Goal: Information Seeking & Learning: Learn about a topic

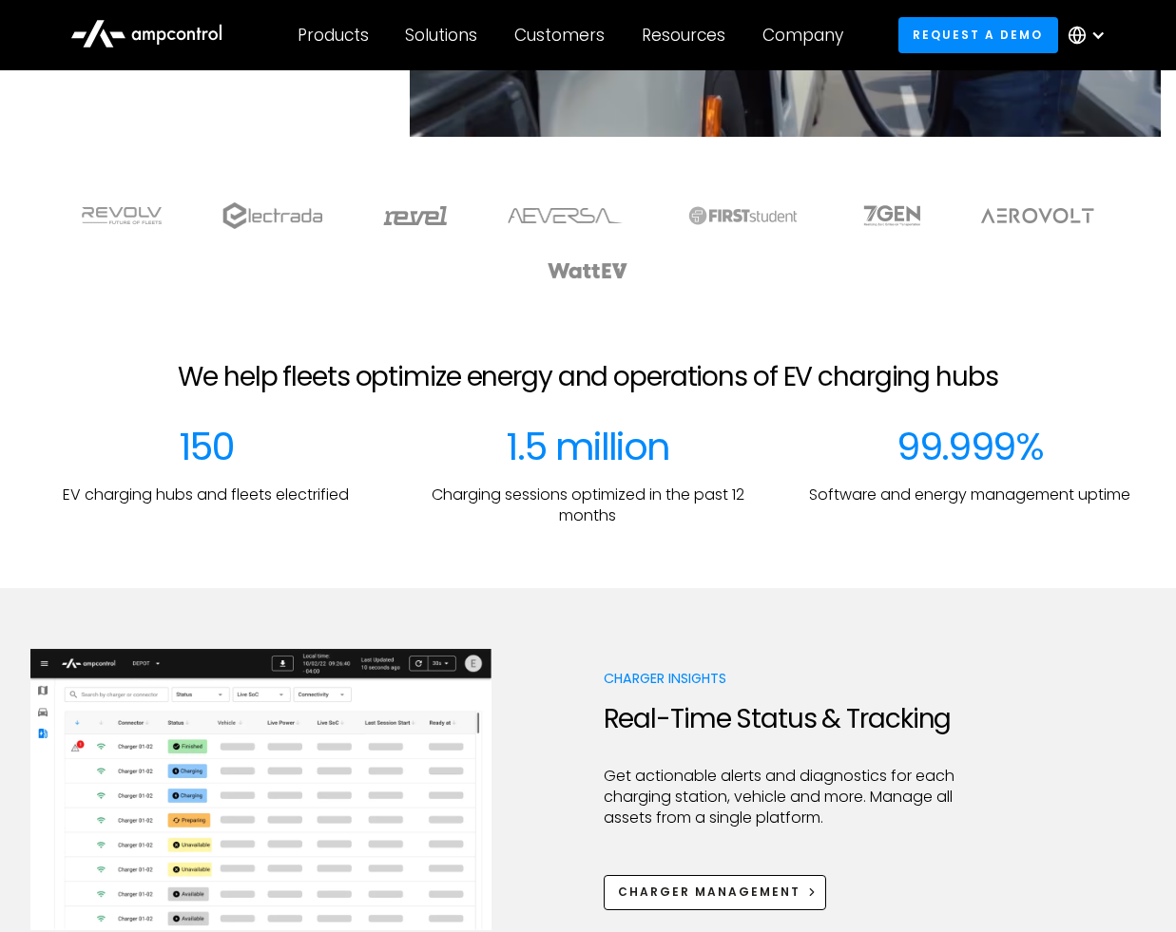
scroll to position [505, 0]
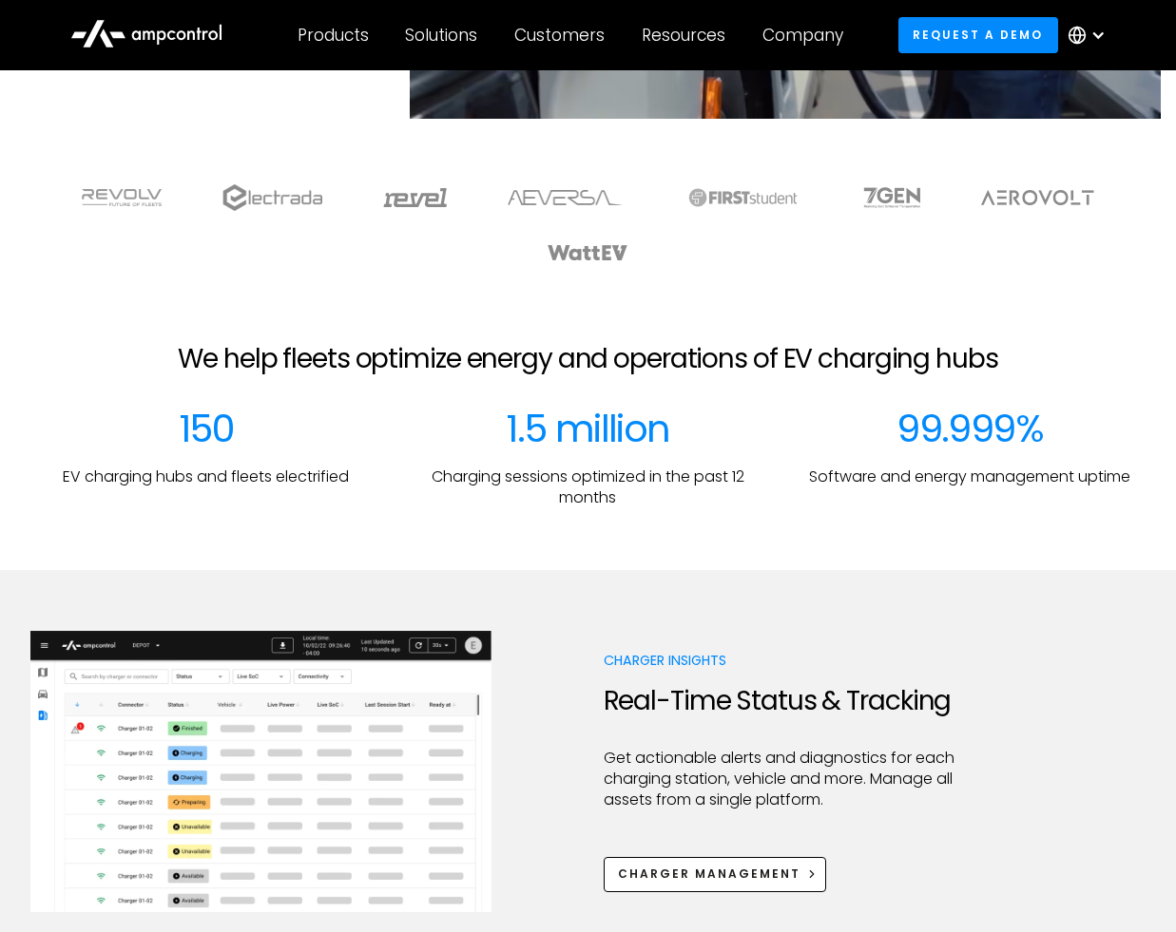
click at [284, 366] on h2 "We help fleets optimize energy and operations of EV charging hubs" at bounding box center [587, 359] width 819 height 32
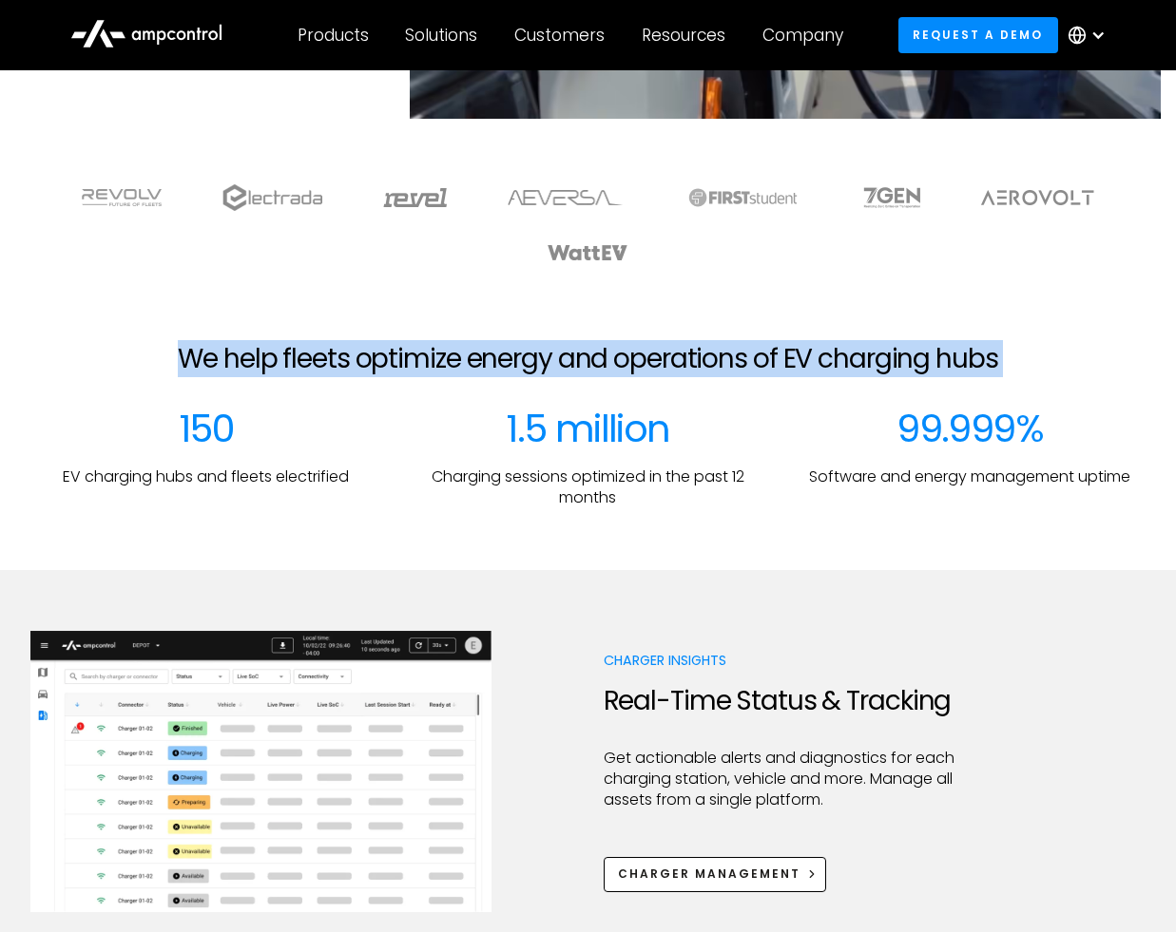
click at [354, 360] on h2 "We help fleets optimize energy and operations of EV charging hubs" at bounding box center [587, 359] width 819 height 32
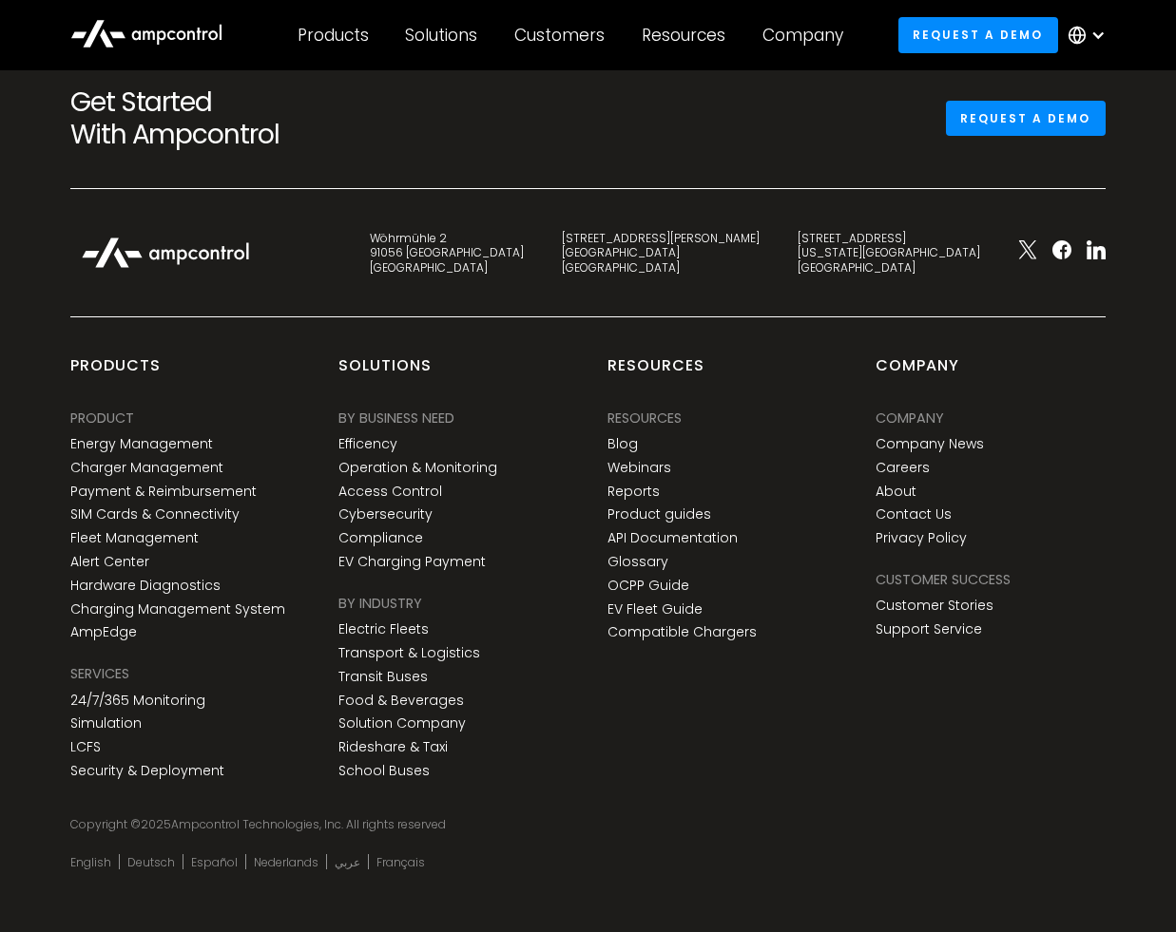
scroll to position [6960, 0]
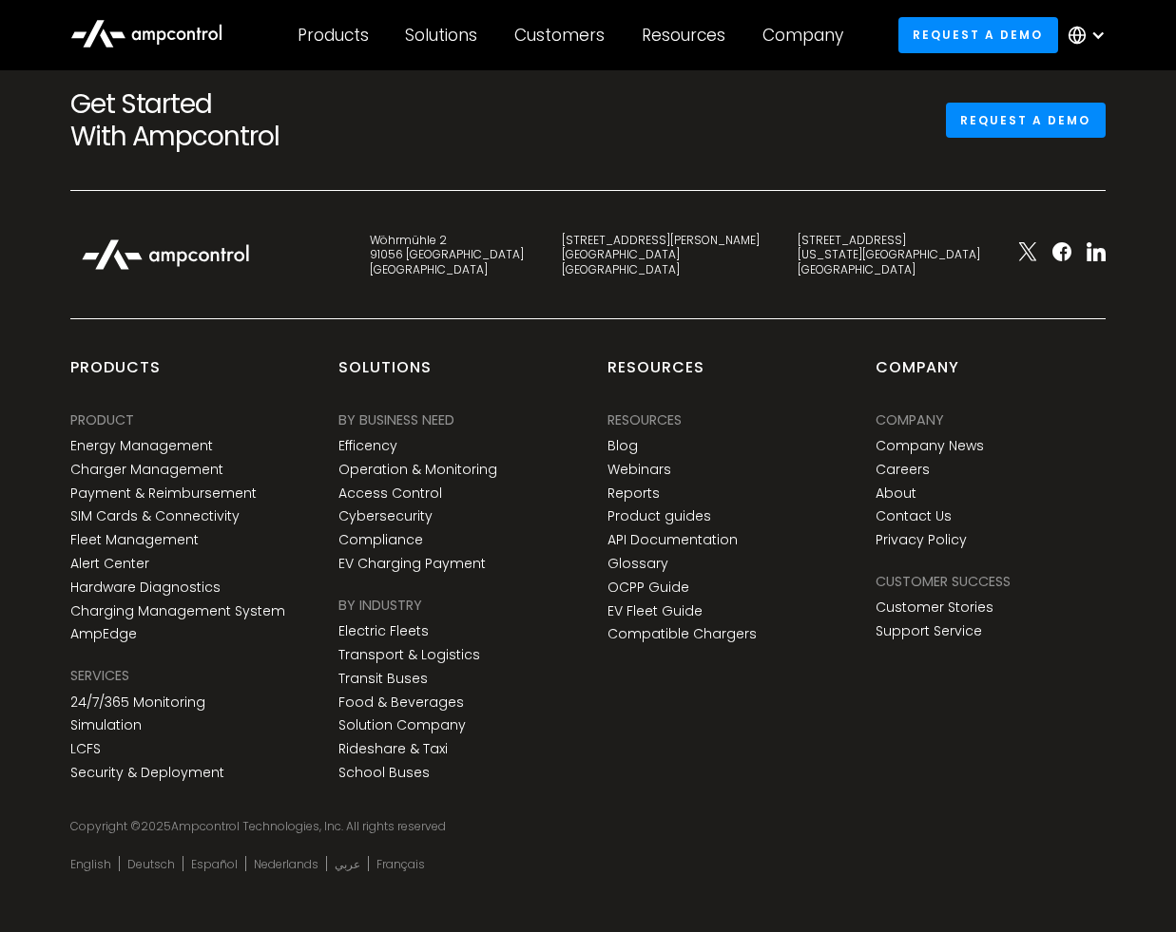
click at [29, 440] on div "Get Started With Ampcontrol Request a demo Wöhrmühle 2 91056 [GEOGRAPHIC_DATA] …" at bounding box center [588, 483] width 1176 height 943
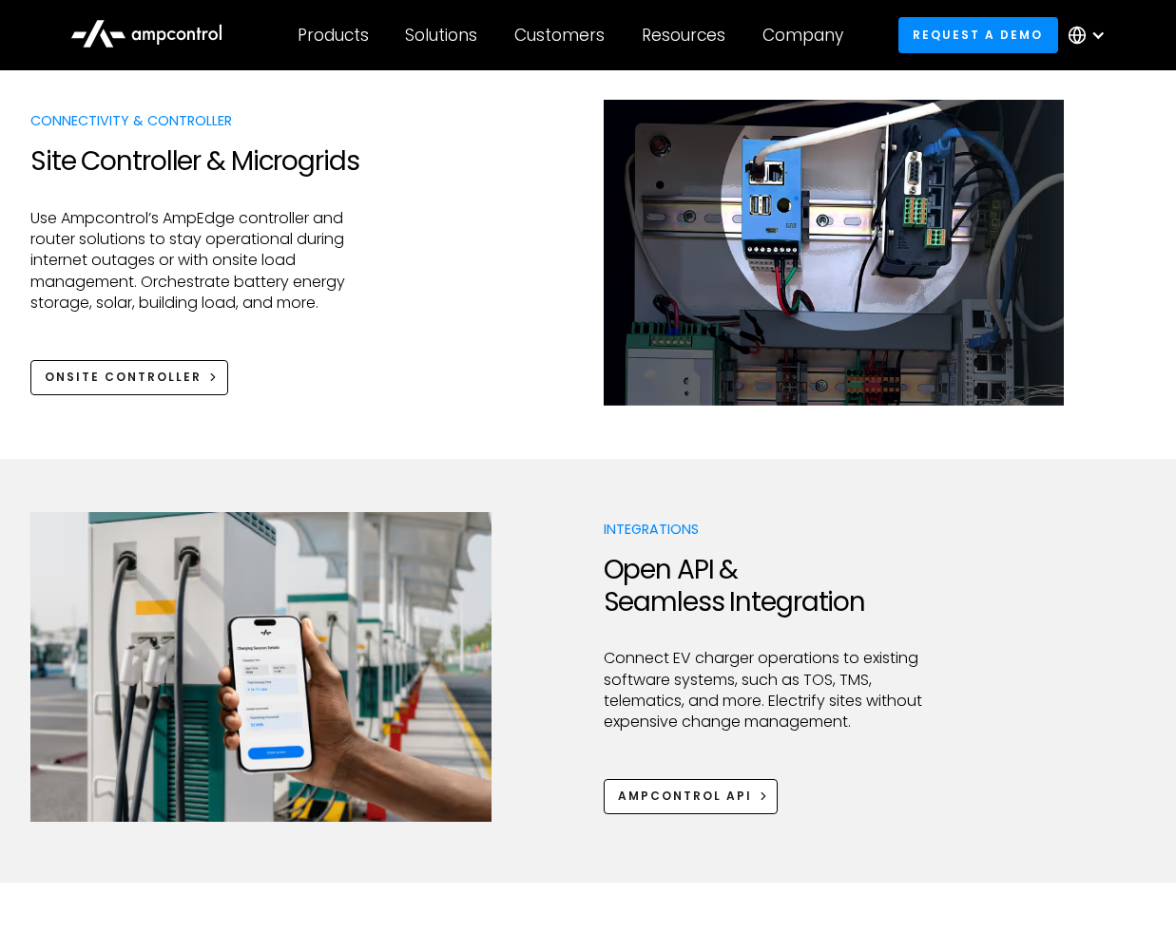
scroll to position [0, 0]
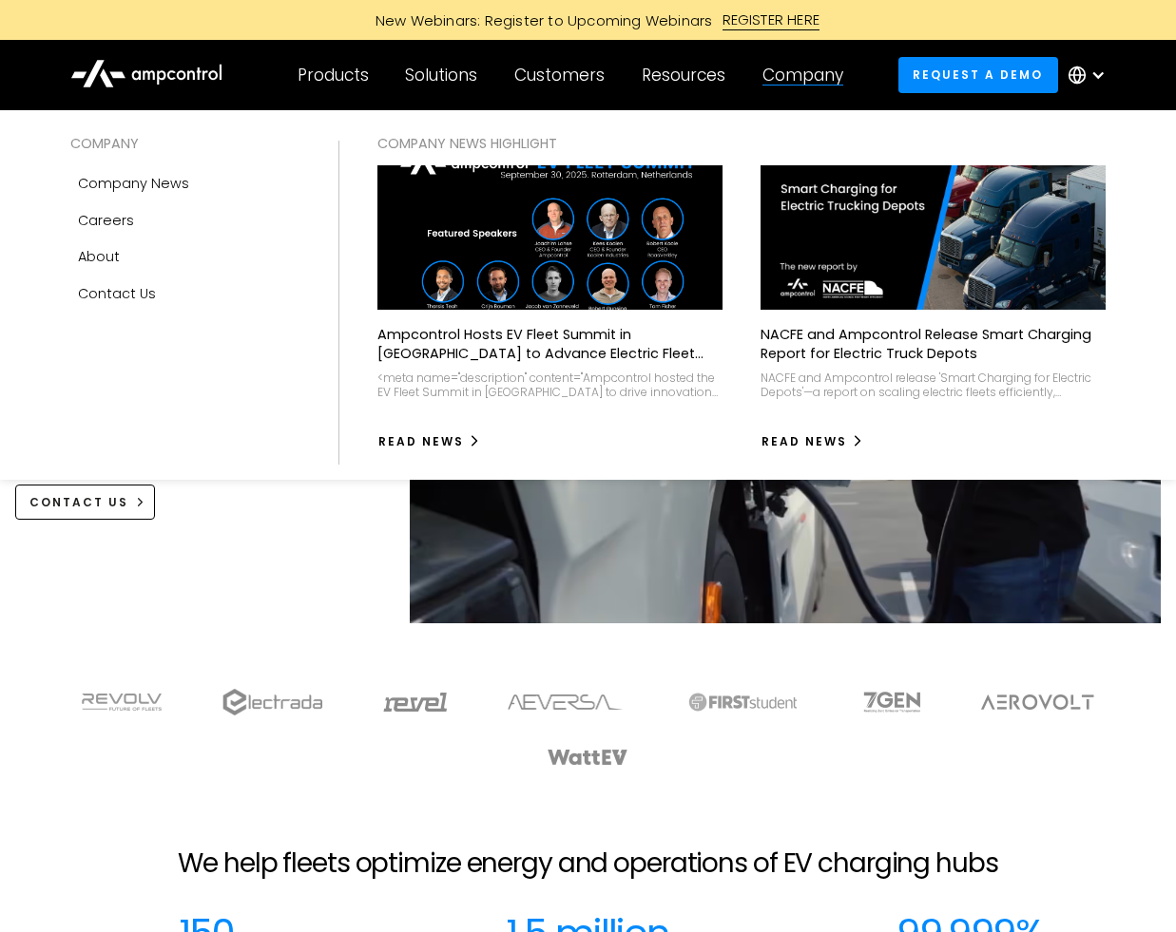
click at [796, 84] on div "Company" at bounding box center [802, 75] width 81 height 21
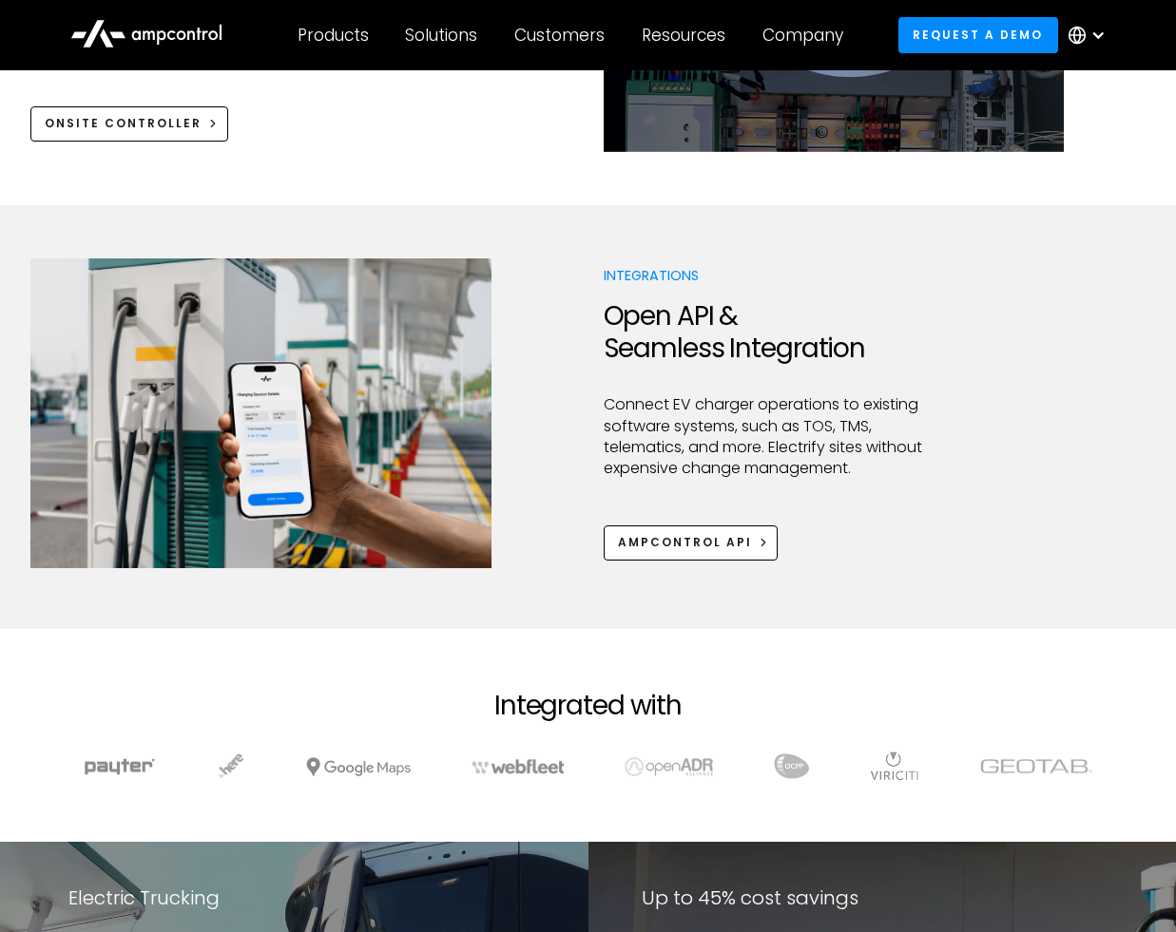
scroll to position [2440, 0]
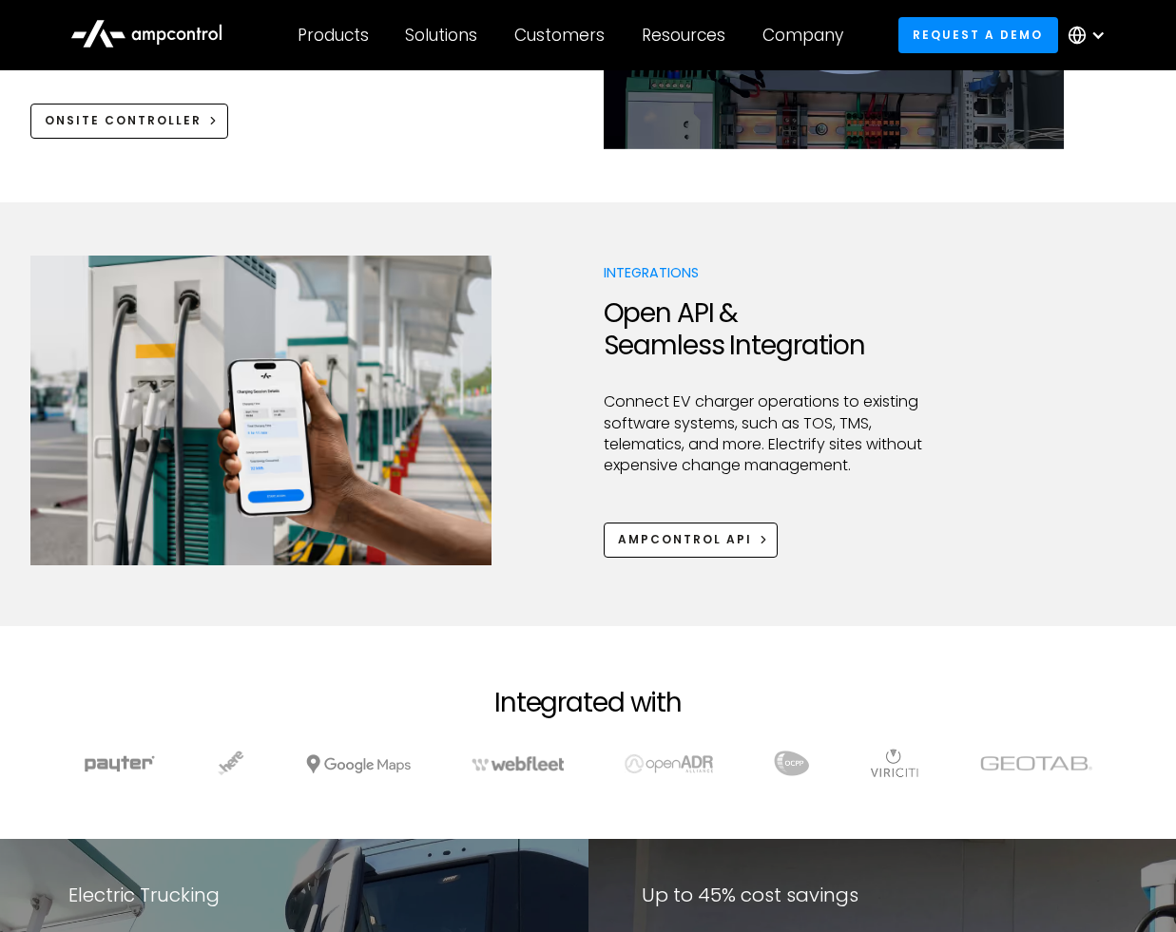
click at [575, 703] on h2 "Integrated with" at bounding box center [587, 703] width 187 height 32
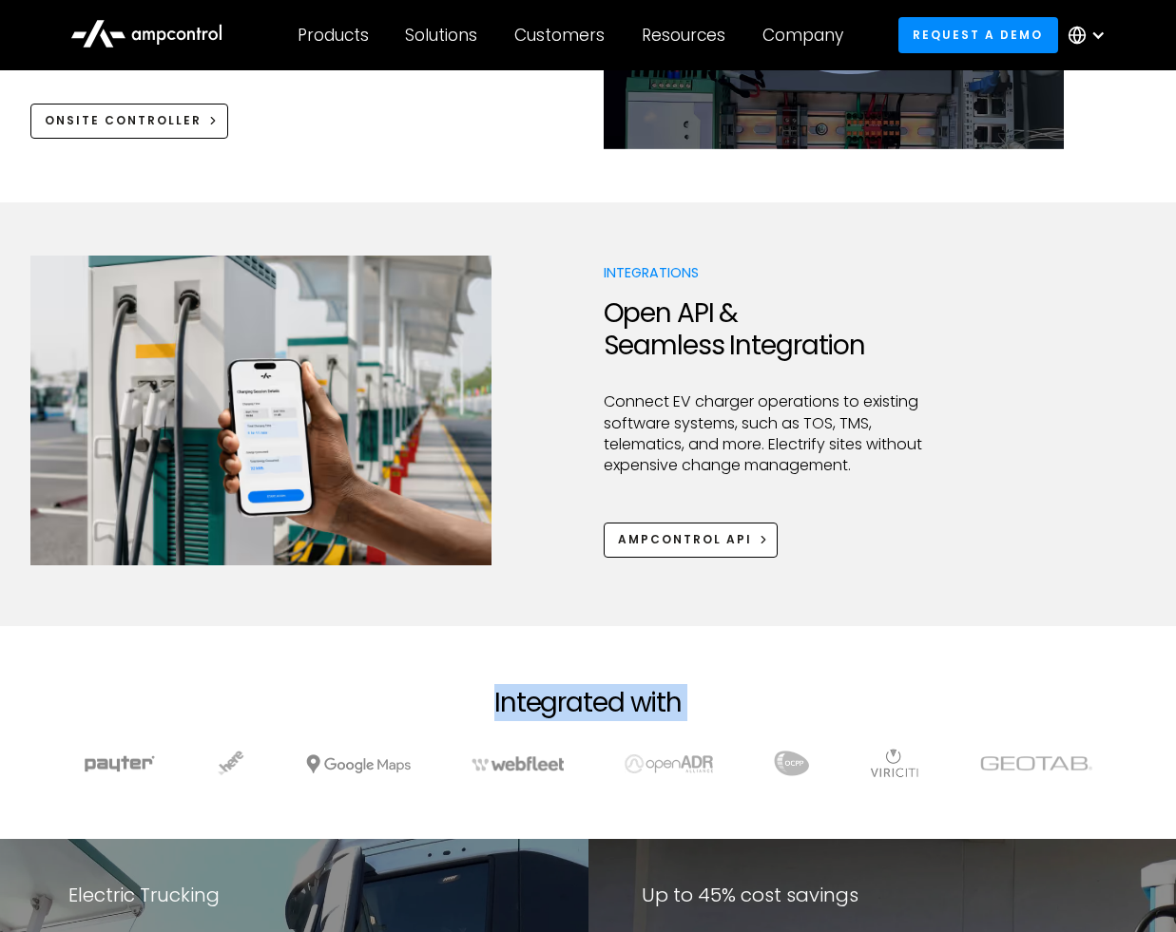
click at [575, 703] on h2 "Integrated with" at bounding box center [587, 703] width 187 height 32
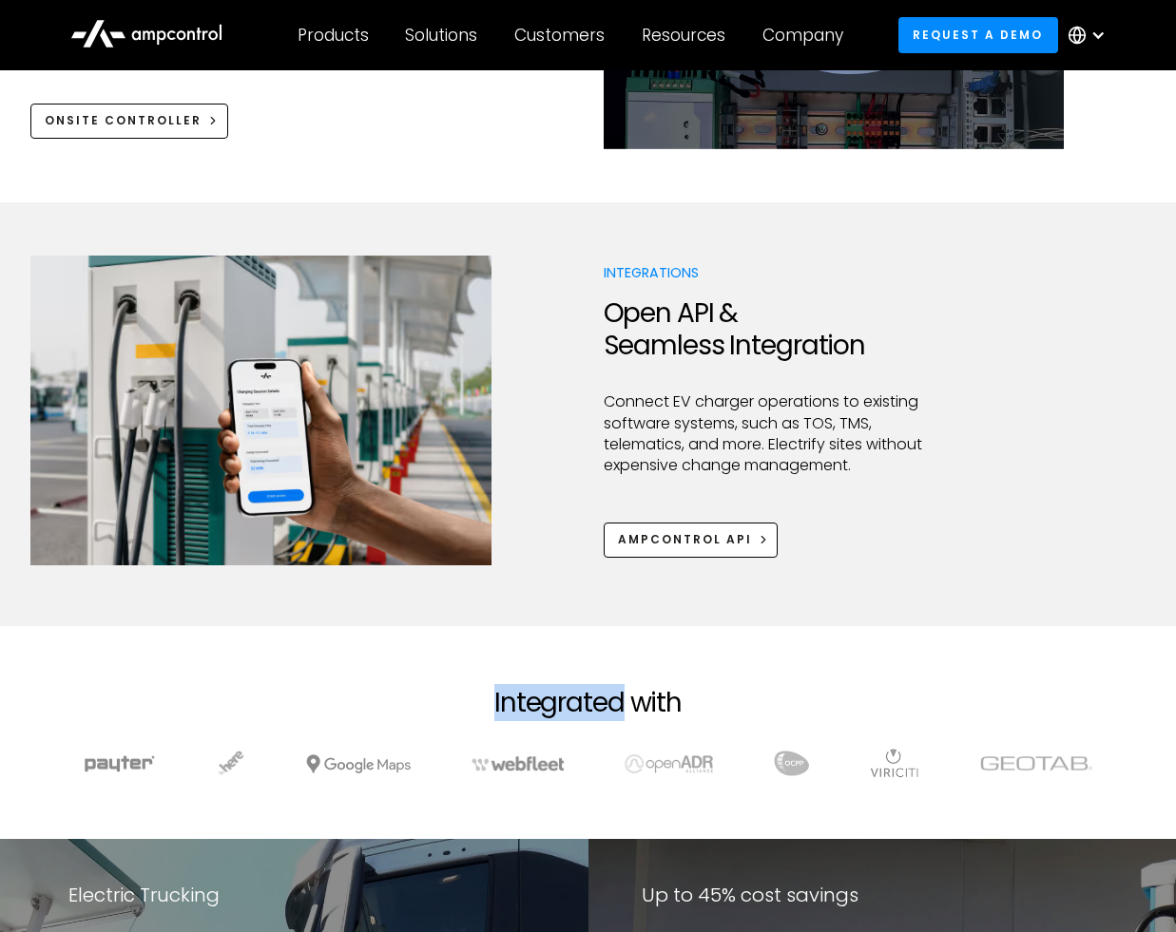
click at [550, 702] on h2 "Integrated with" at bounding box center [587, 703] width 187 height 32
click at [548, 703] on h2 "Integrated with" at bounding box center [587, 703] width 187 height 32
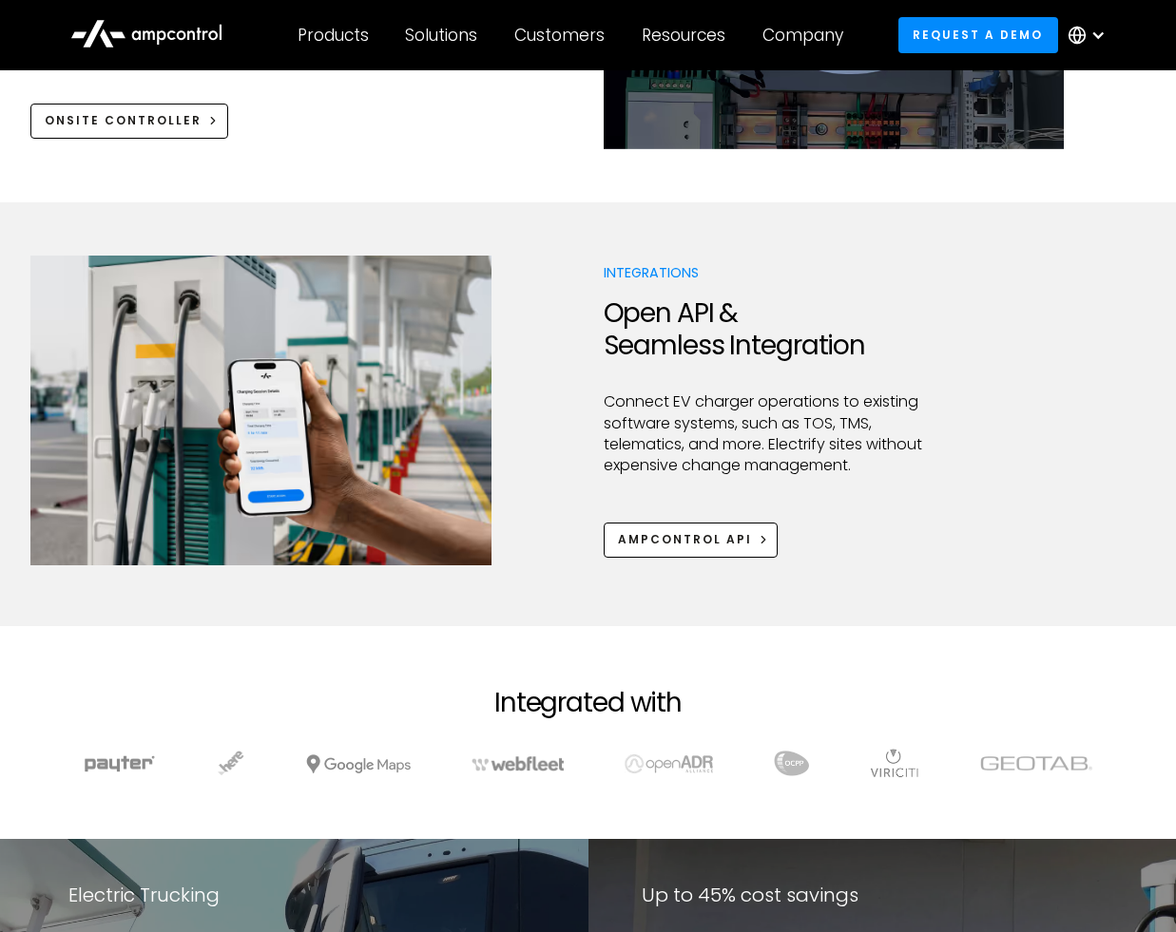
click at [509, 706] on h2 "Integrated with" at bounding box center [587, 703] width 187 height 32
click at [551, 704] on h2 "Integrated with" at bounding box center [587, 703] width 187 height 32
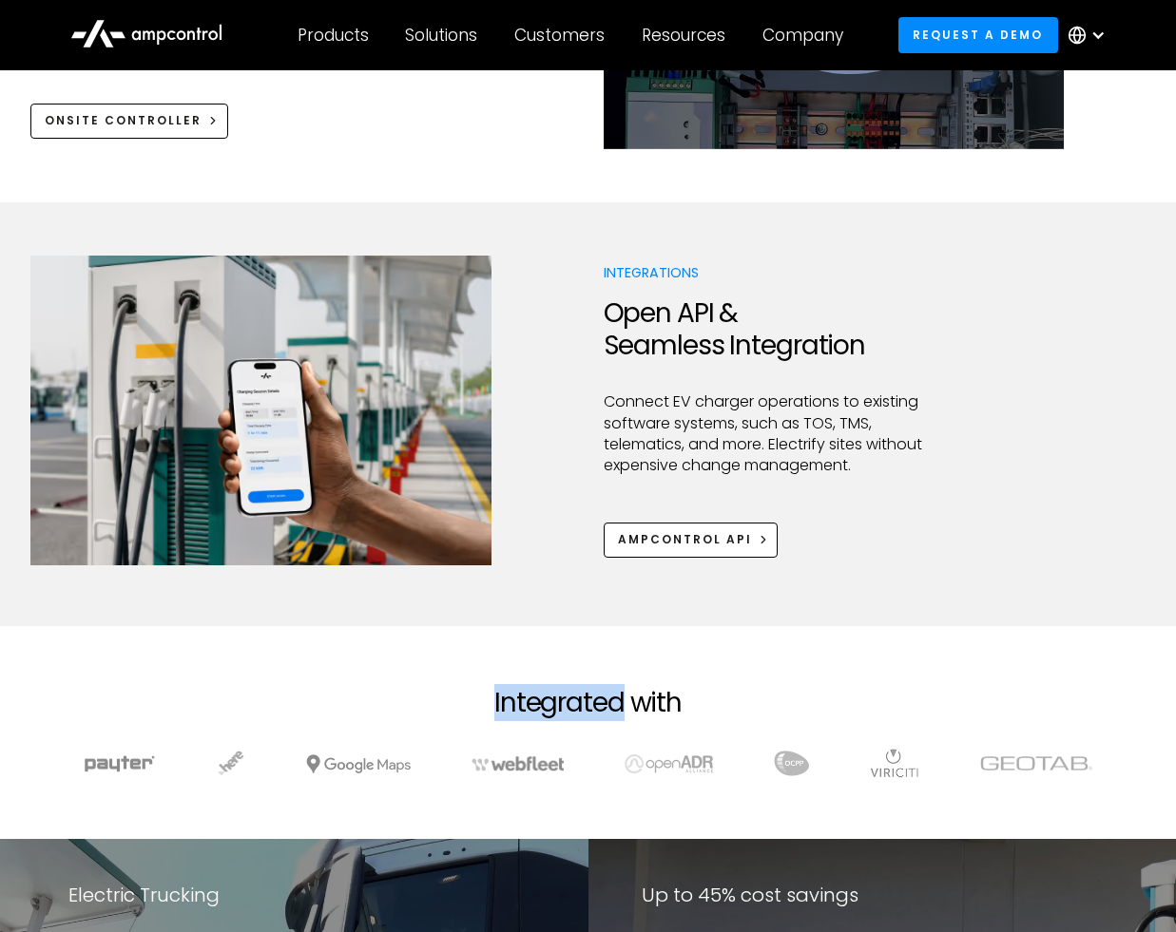
click at [551, 704] on h2 "Integrated with" at bounding box center [587, 703] width 187 height 32
click at [574, 704] on h2 "Integrated with" at bounding box center [587, 703] width 187 height 32
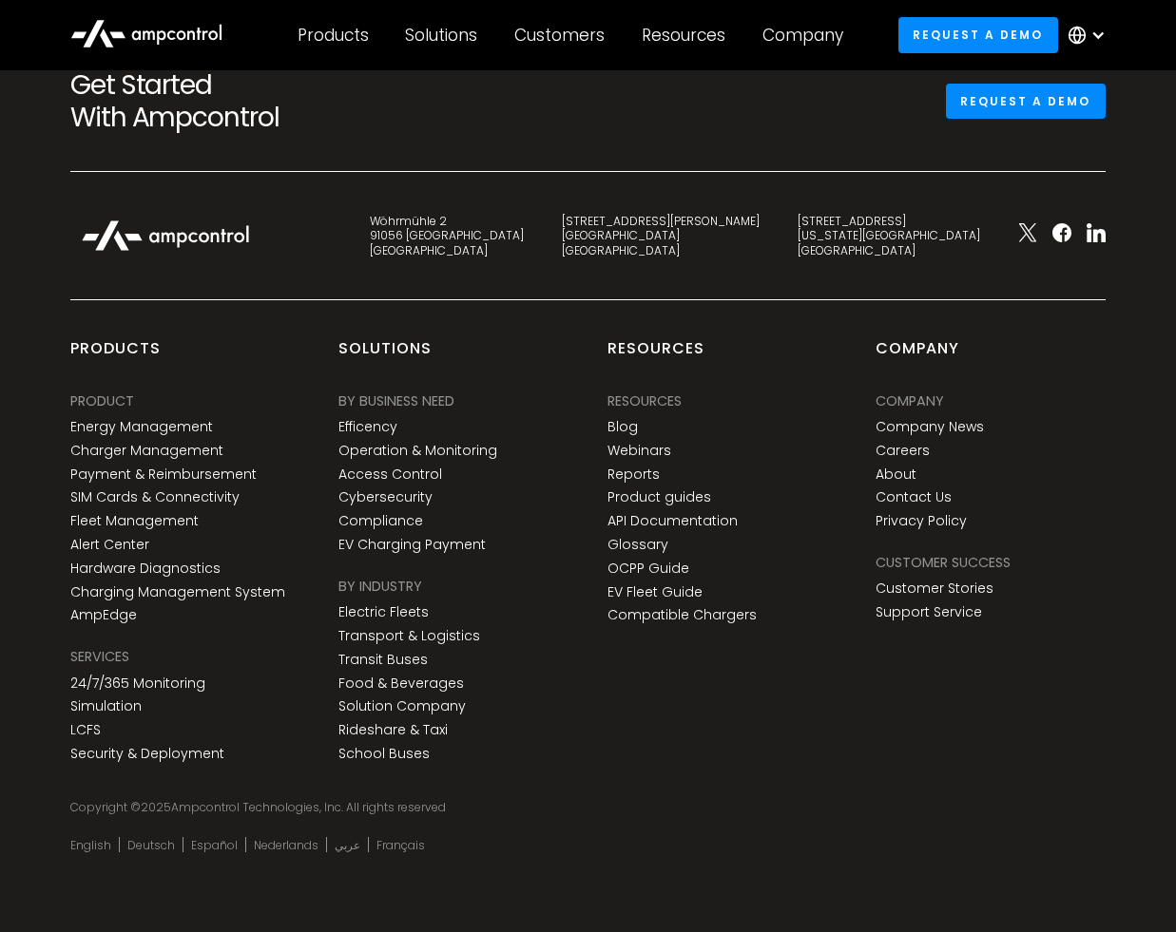
scroll to position [6983, 0]
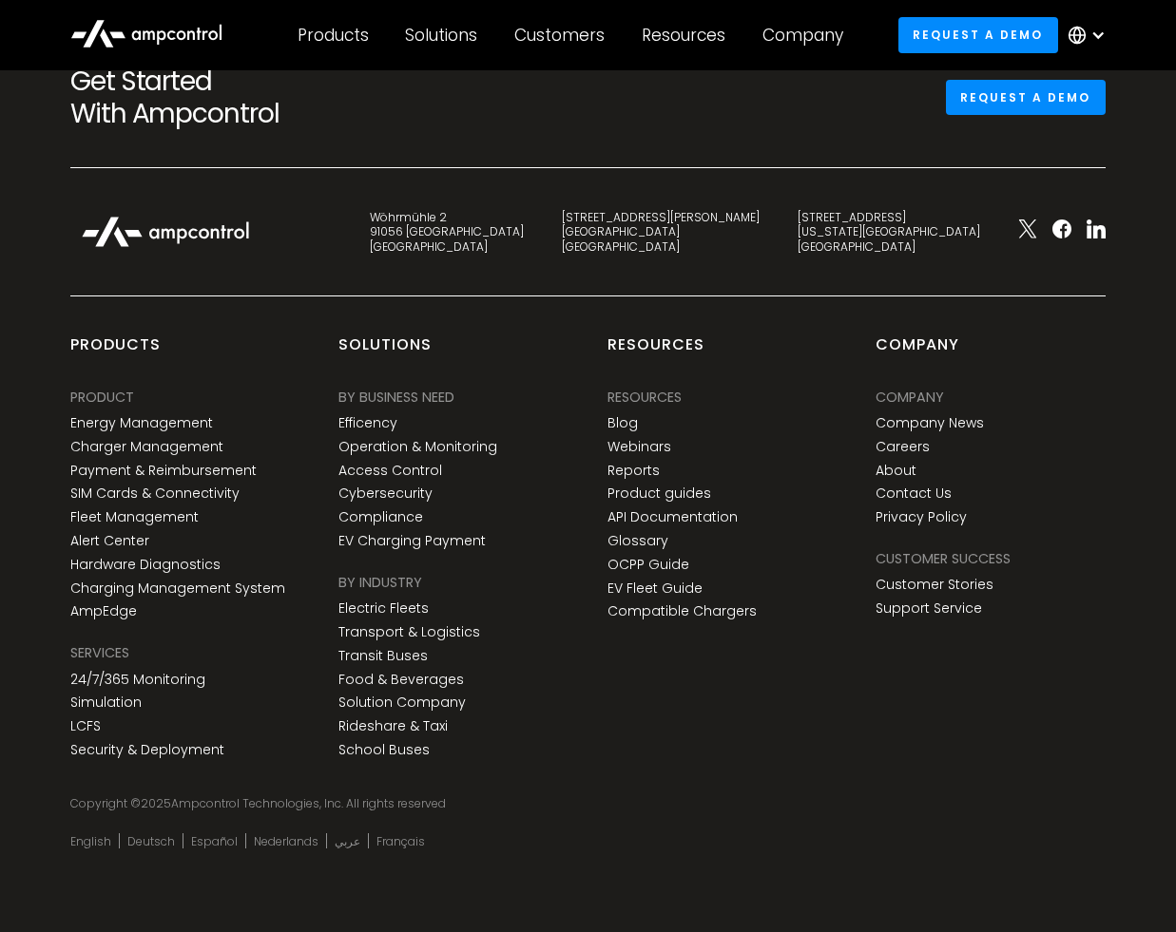
click at [33, 364] on div "Get Started With Ampcontrol Request a demo Wöhrmühle 2 91056 [GEOGRAPHIC_DATA] …" at bounding box center [588, 461] width 1176 height 943
click at [891, 466] on link "About" at bounding box center [895, 471] width 41 height 16
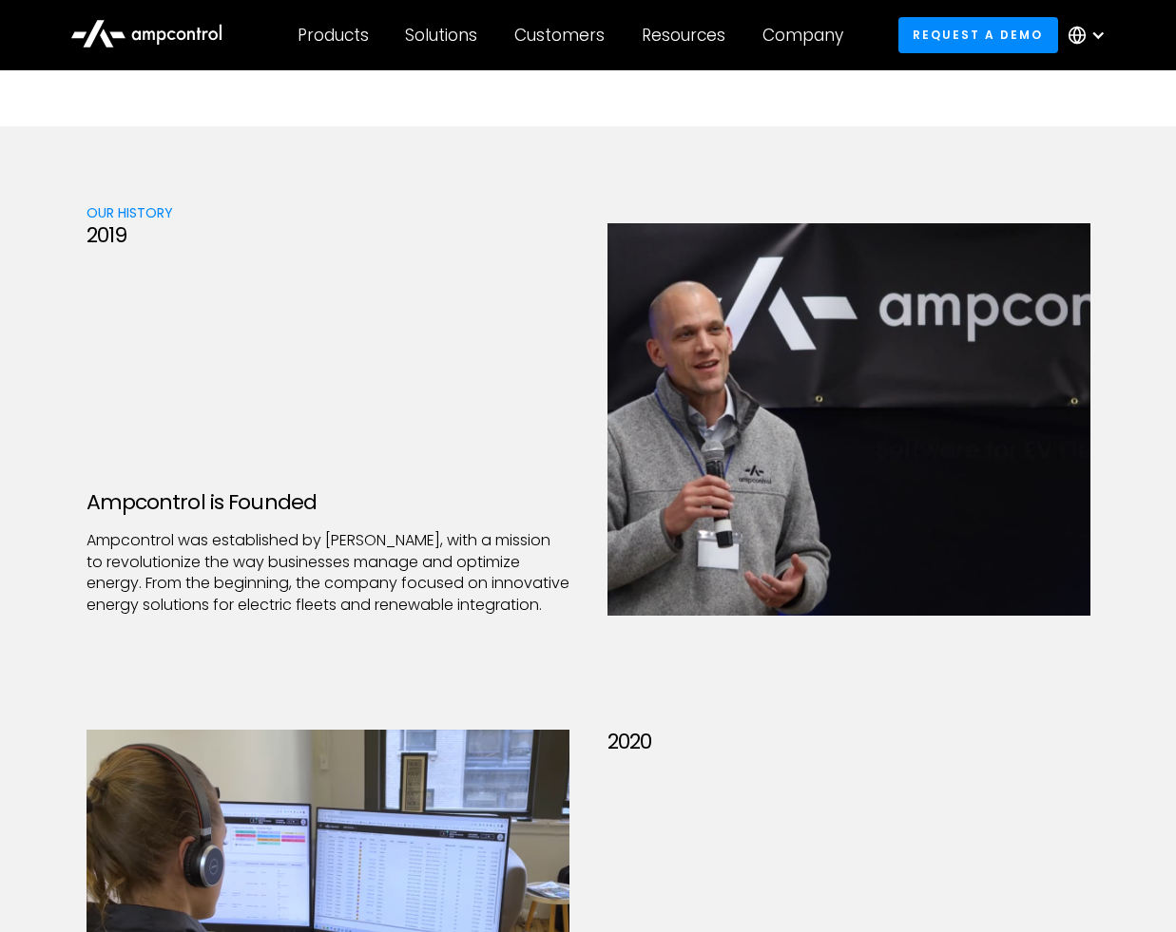
scroll to position [2263, 0]
click at [317, 534] on p "Ampcontrol was established by [PERSON_NAME], with a mission to revolutionize th…" at bounding box center [327, 572] width 483 height 86
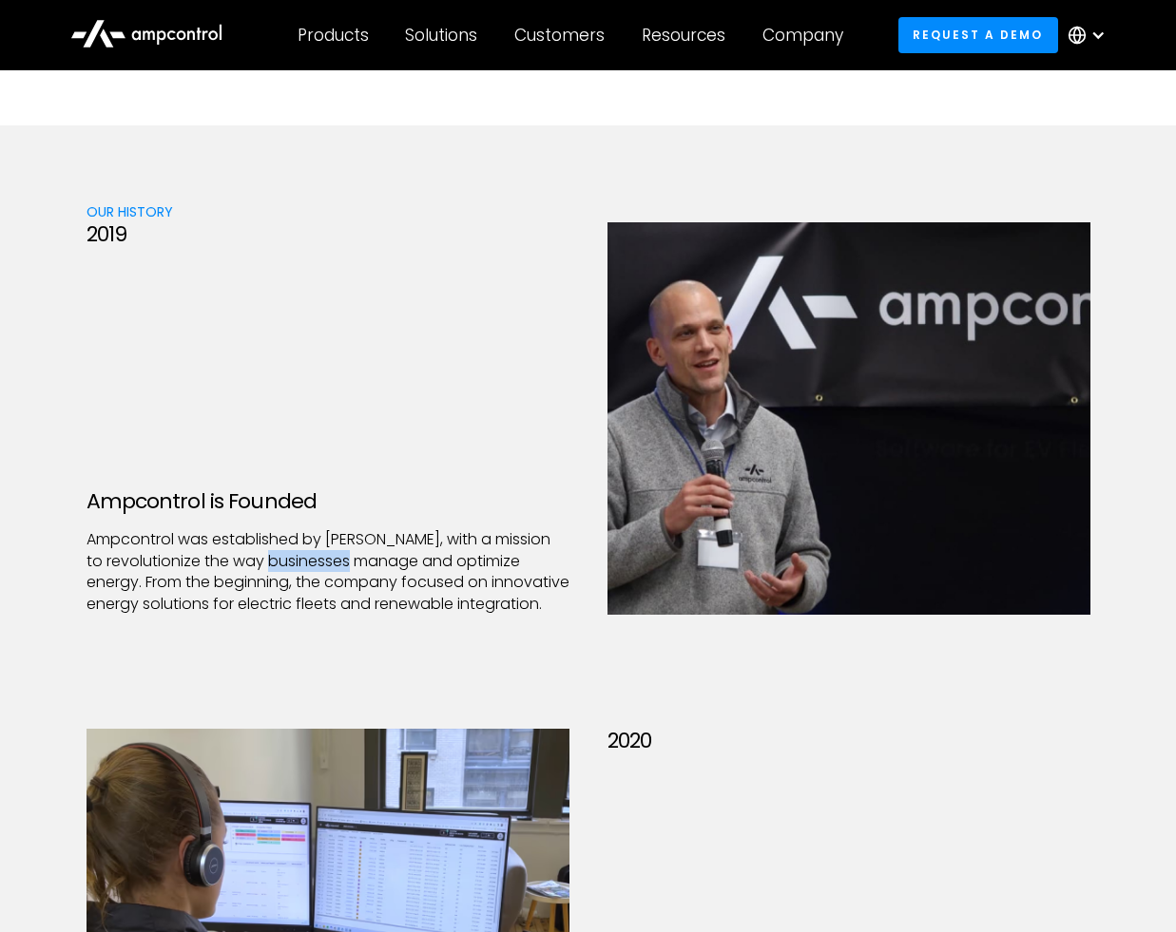
click at [317, 534] on p "Ampcontrol was established by [PERSON_NAME], with a mission to revolutionize th…" at bounding box center [327, 572] width 483 height 86
click at [315, 558] on p "Ampcontrol was established by [PERSON_NAME], with a mission to revolutionize th…" at bounding box center [327, 572] width 483 height 86
click at [322, 561] on p "Ampcontrol was established by [PERSON_NAME], with a mission to revolutionize th…" at bounding box center [327, 572] width 483 height 86
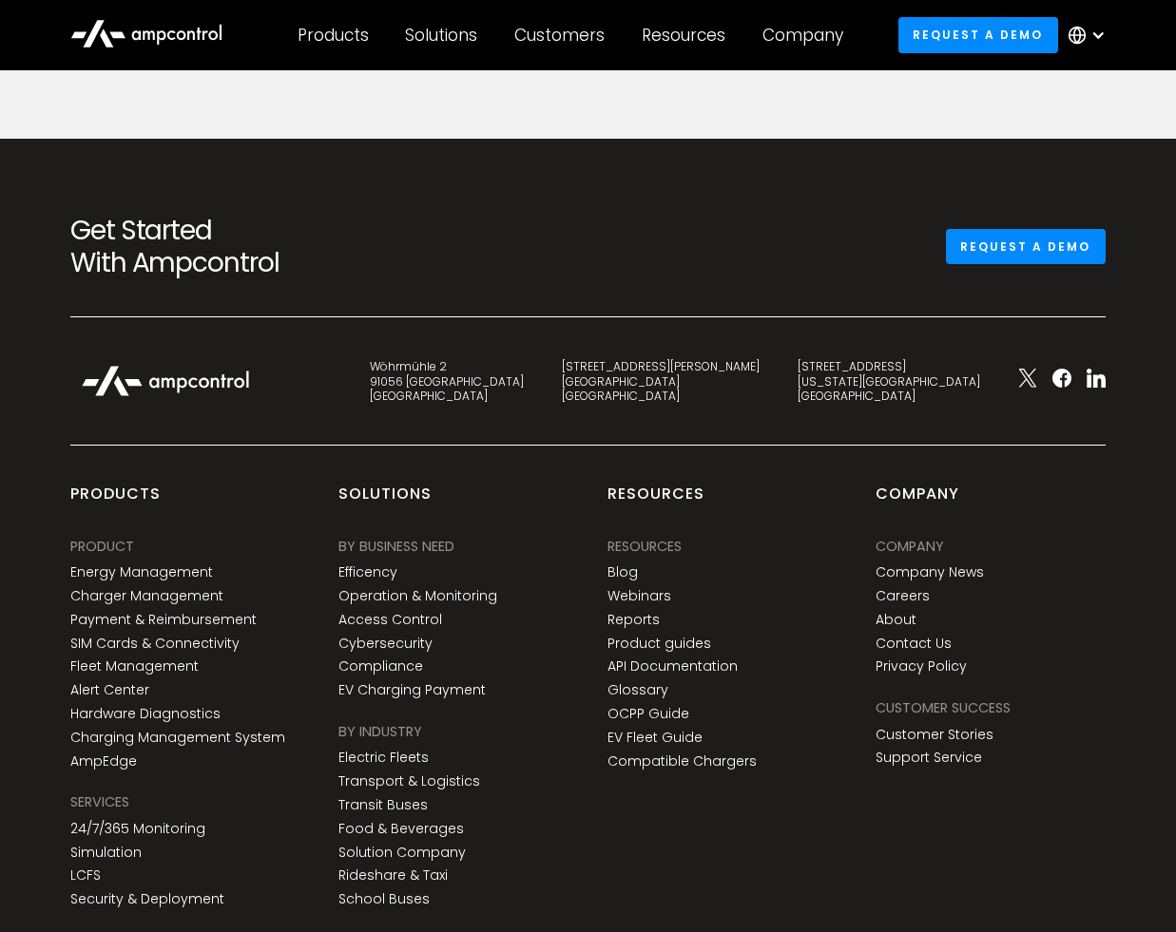
scroll to position [6964, 0]
